Goal: Task Accomplishment & Management: Use online tool/utility

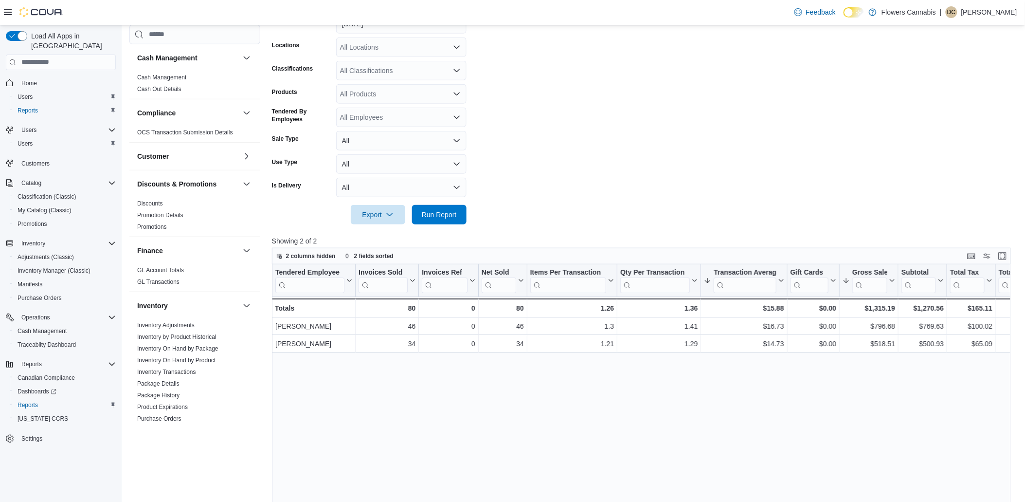
scroll to position [461, 0]
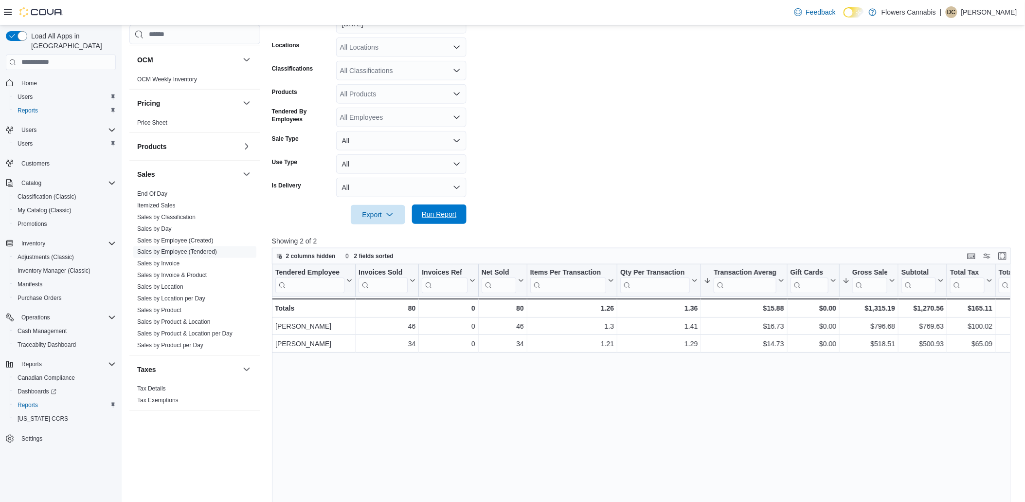
click at [445, 220] on span "Run Report" at bounding box center [439, 213] width 43 height 19
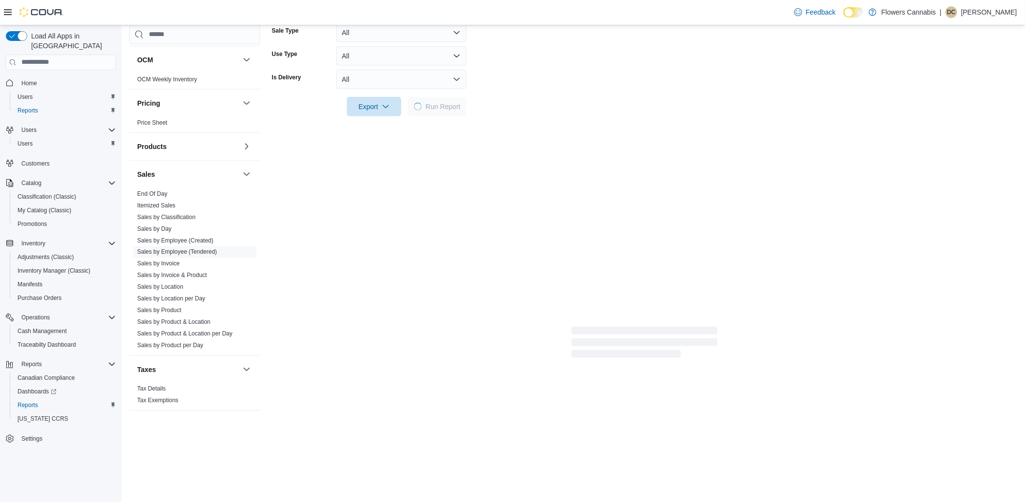
scroll to position [0, 0]
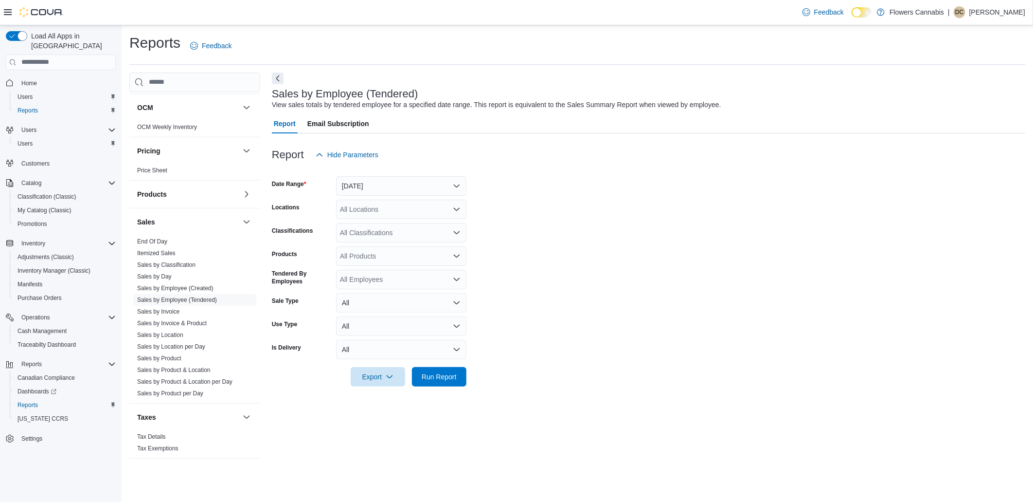
click at [410, 380] on div "Export Run Report" at bounding box center [369, 376] width 195 height 19
click at [438, 379] on span "Run Report" at bounding box center [439, 377] width 35 height 10
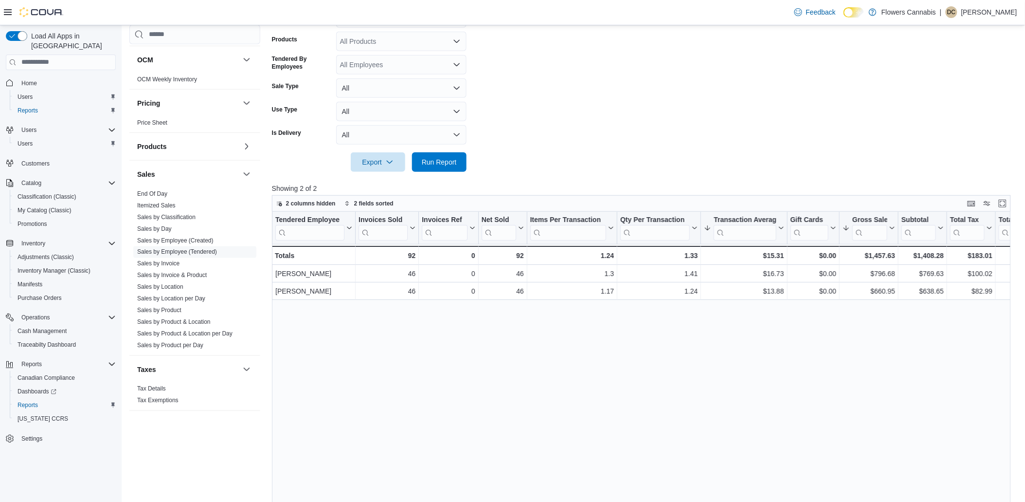
scroll to position [216, 0]
click at [446, 158] on span "Run Report" at bounding box center [439, 161] width 35 height 10
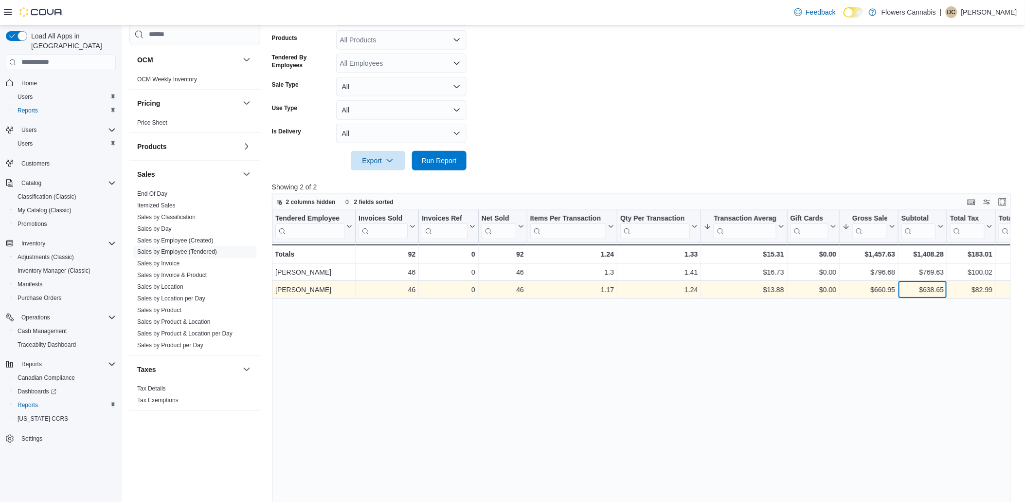
click at [925, 290] on div "$638.65" at bounding box center [922, 290] width 42 height 12
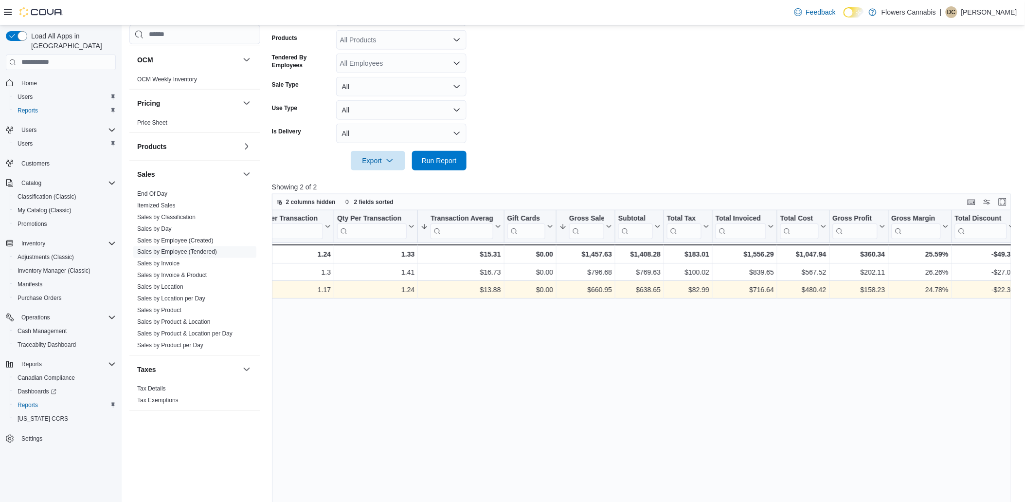
scroll to position [0, 334]
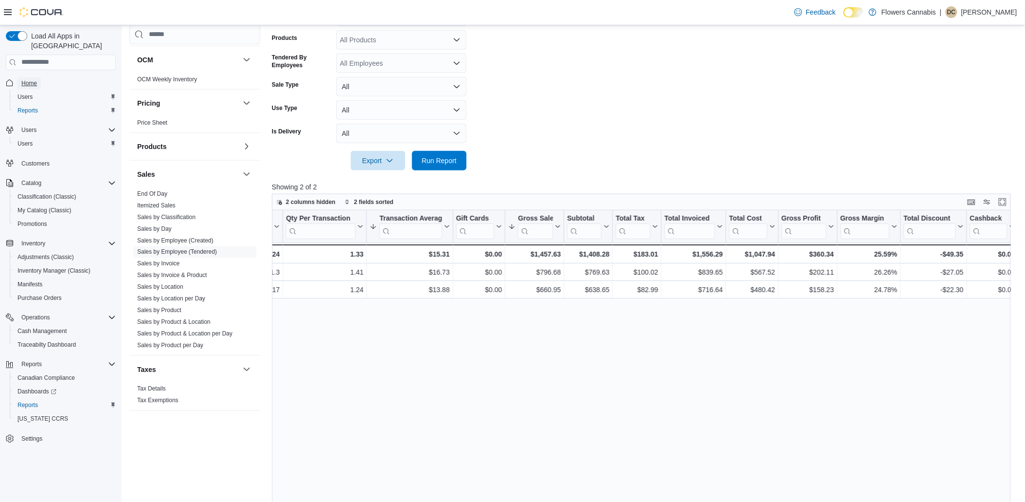
click at [35, 79] on span "Home" at bounding box center [29, 83] width 16 height 8
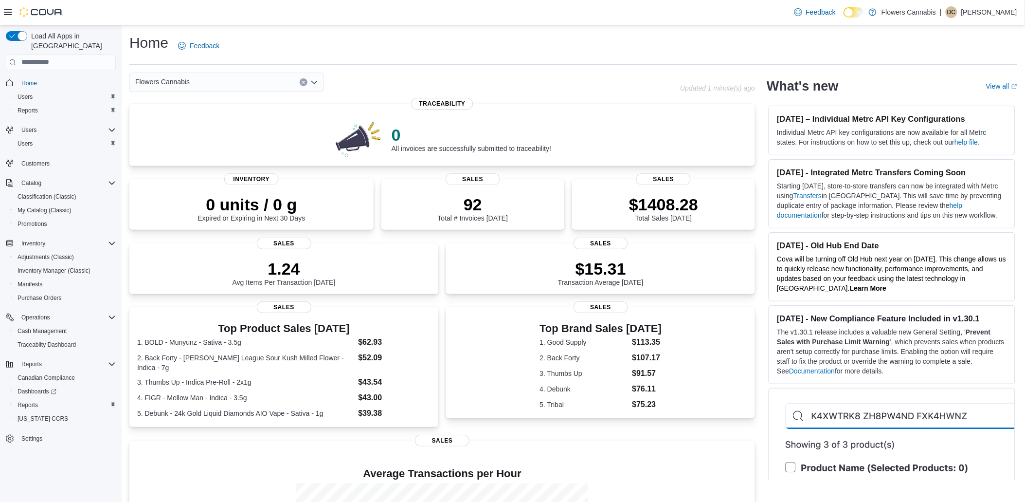
click at [766, 444] on div "Flowers Cannabis Updated 1 minute(s) ago 0 All invoices are successfully submit…" at bounding box center [573, 355] width 888 height 566
